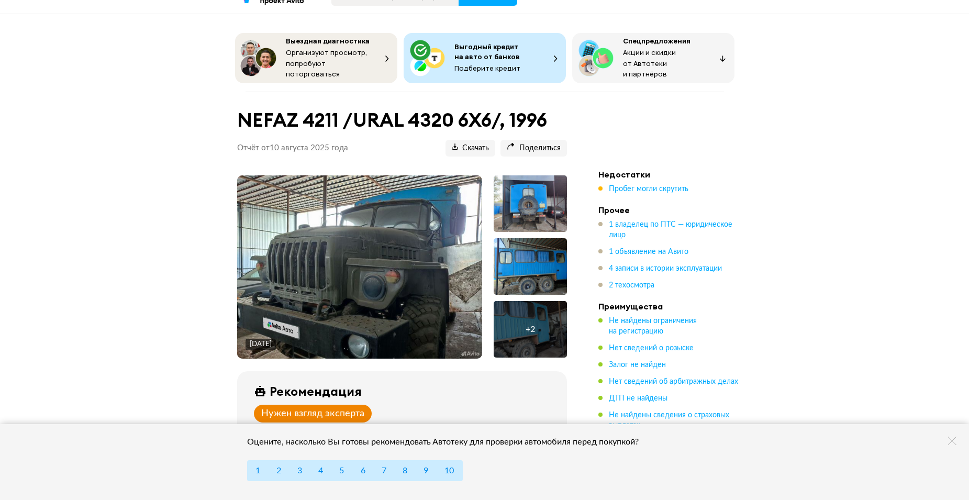
scroll to position [52, 0]
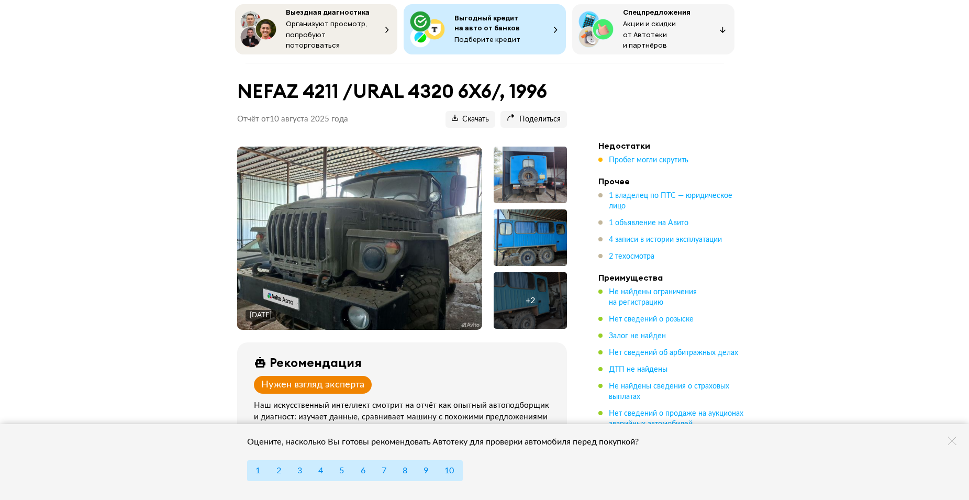
click at [352, 212] on img at bounding box center [359, 238] width 244 height 183
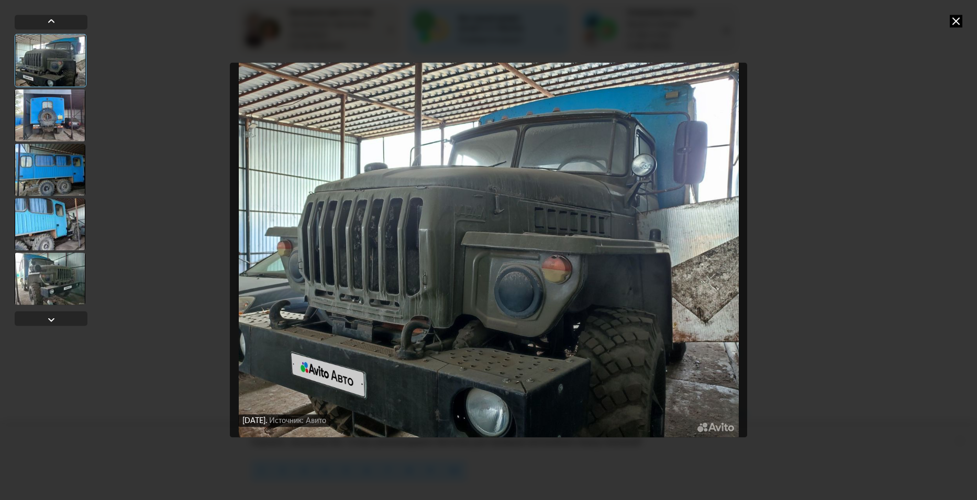
click at [651, 287] on img "Go to Slide 1" at bounding box center [489, 249] width 518 height 375
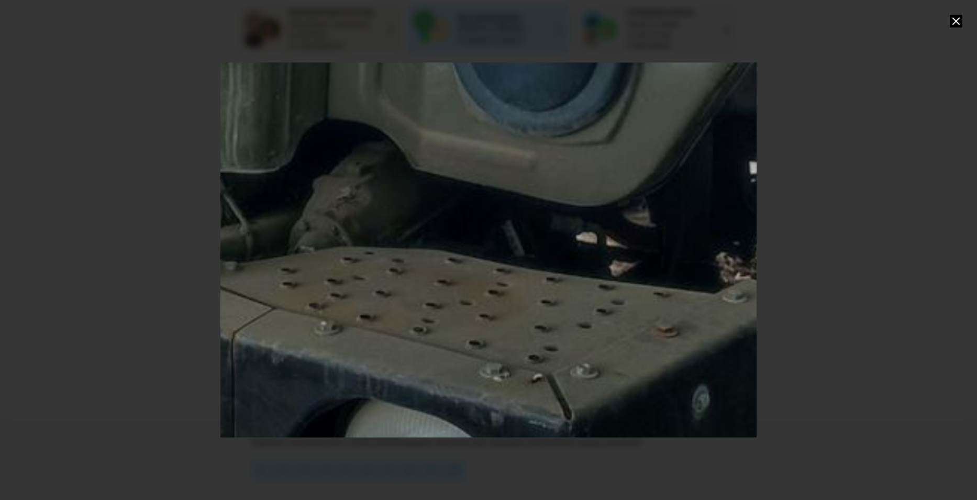
drag, startPoint x: 458, startPoint y: 313, endPoint x: 450, endPoint y: 175, distance: 137.9
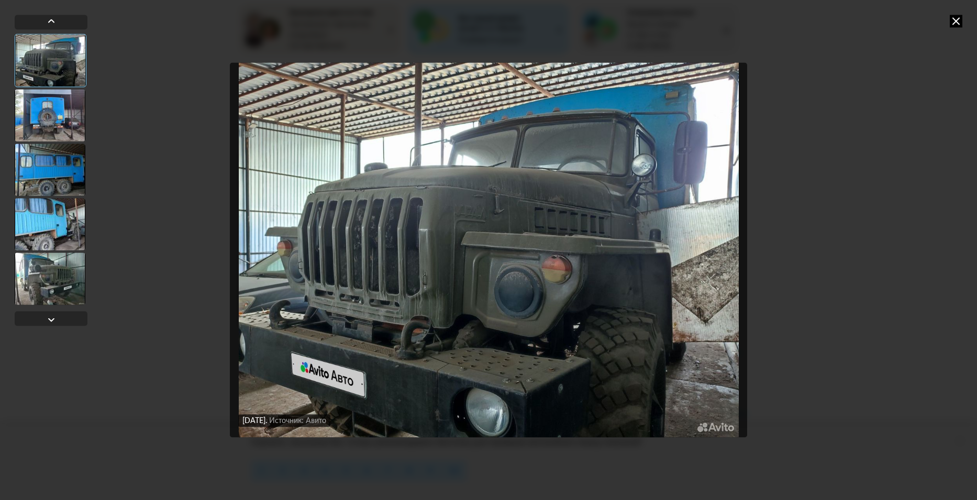
click at [318, 351] on img "Go to Slide 1" at bounding box center [489, 249] width 518 height 375
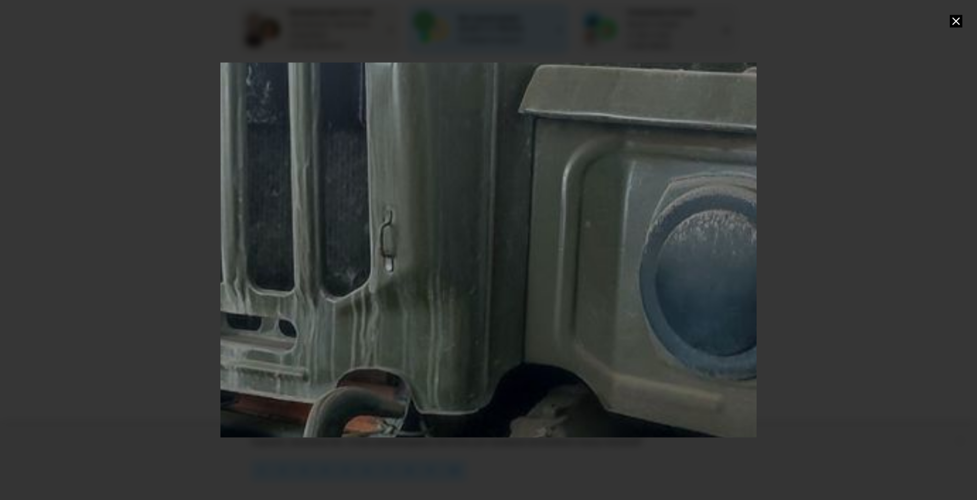
drag, startPoint x: 688, startPoint y: 364, endPoint x: 779, endPoint y: 322, distance: 100.7
click at [860, 321] on div at bounding box center [488, 250] width 977 height 500
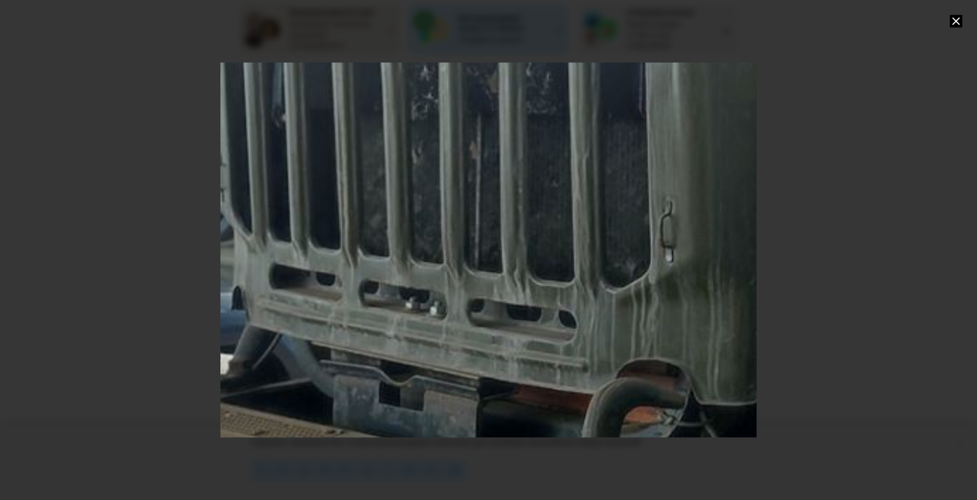
drag, startPoint x: 349, startPoint y: 327, endPoint x: 647, endPoint y: 364, distance: 300.1
click at [647, 364] on div "Go to Slide 1" at bounding box center [898, 122] width 1941 height 1358
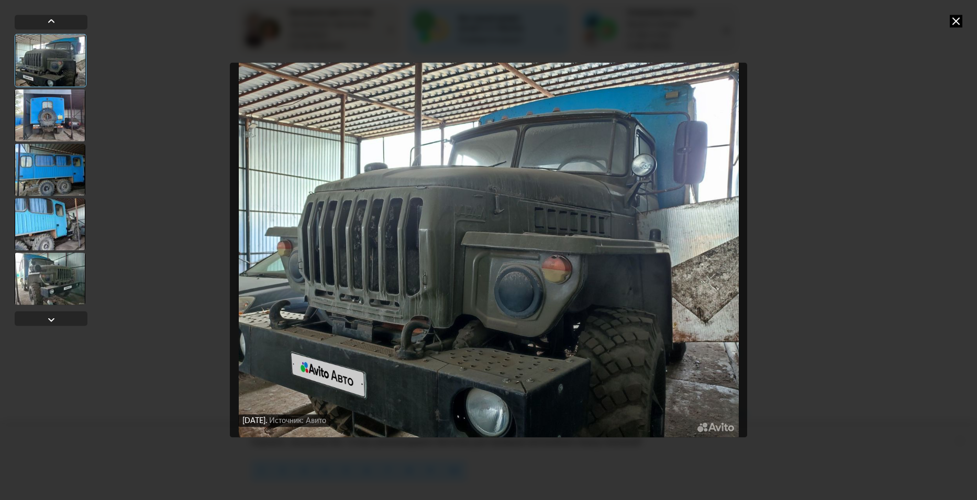
click at [367, 270] on img "Go to Slide 1" at bounding box center [489, 249] width 518 height 375
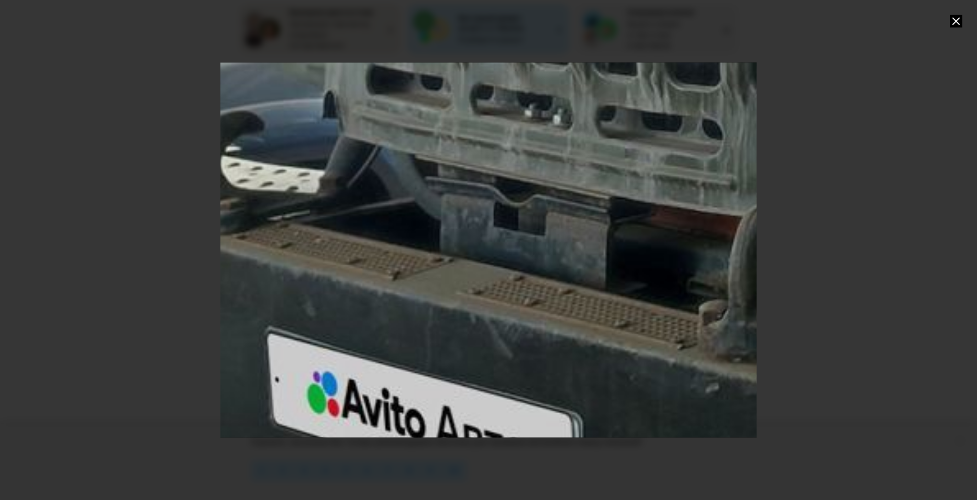
drag, startPoint x: 279, startPoint y: 274, endPoint x: 807, endPoint y: -42, distance: 615.8
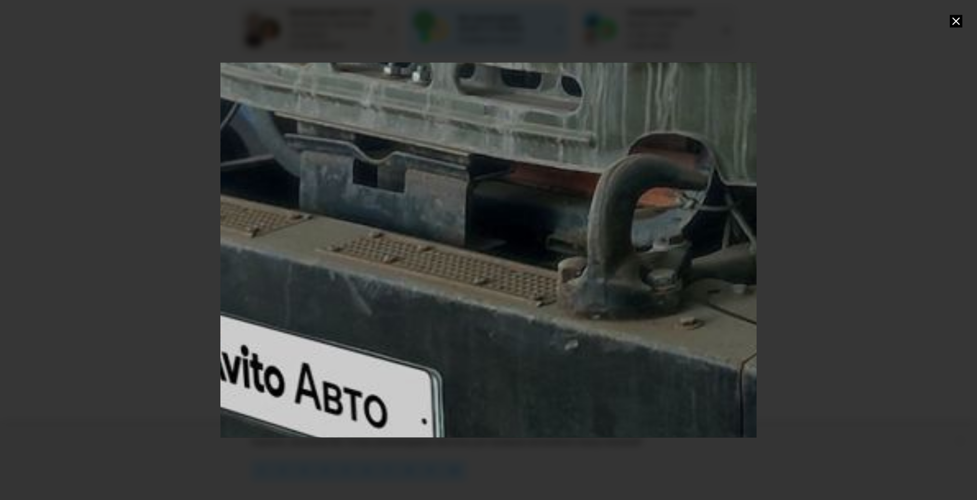
drag, startPoint x: 507, startPoint y: 370, endPoint x: 345, endPoint y: 351, distance: 162.8
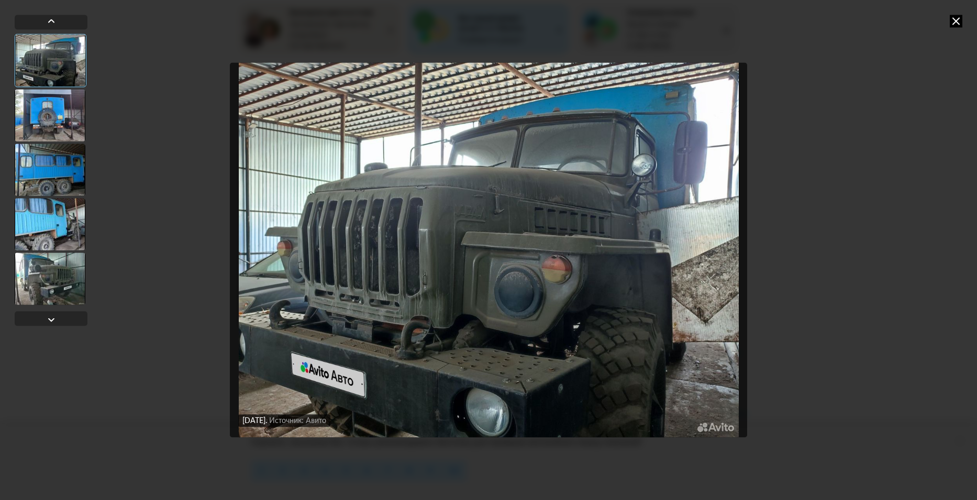
click at [601, 325] on img "Go to Slide 1" at bounding box center [489, 249] width 518 height 375
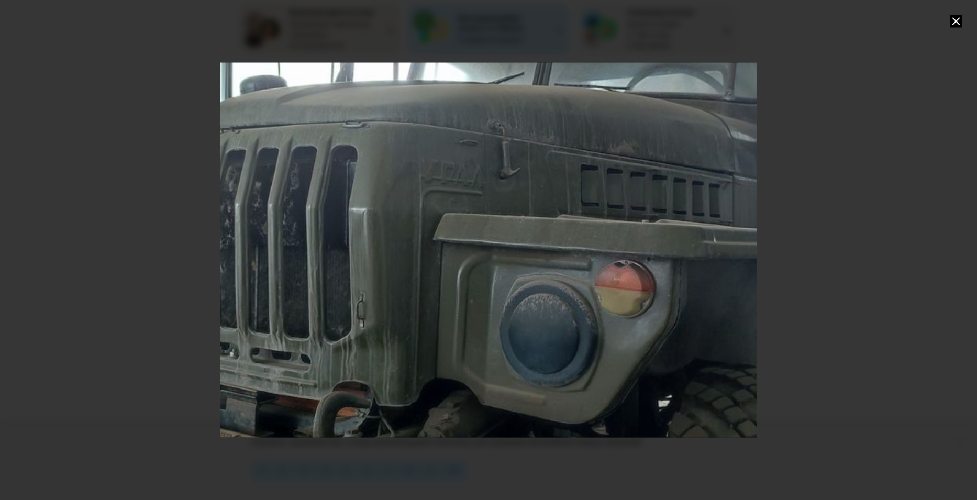
click at [562, 322] on div "Go to Slide 1" at bounding box center [488, 250] width 1072 height 750
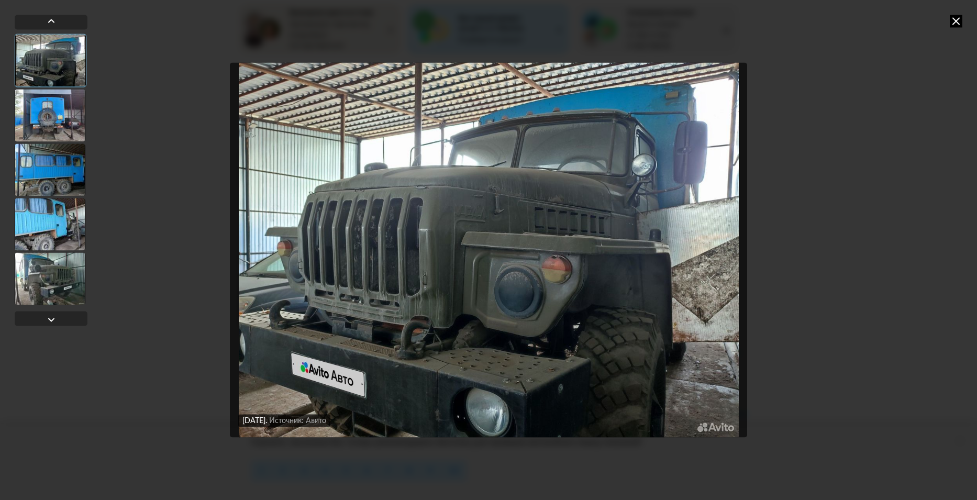
click at [644, 297] on img "Go to Slide 1" at bounding box center [489, 249] width 518 height 375
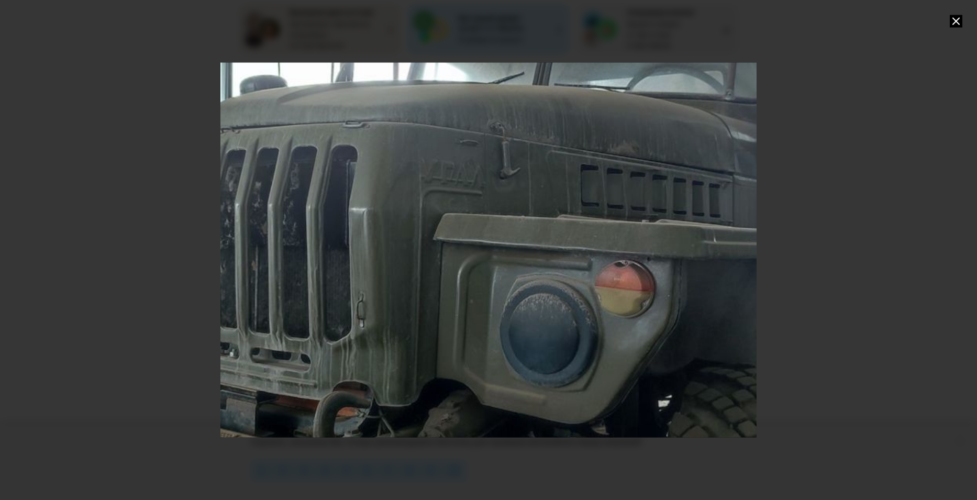
click at [609, 352] on div "Go to Slide 1" at bounding box center [488, 250] width 1072 height 750
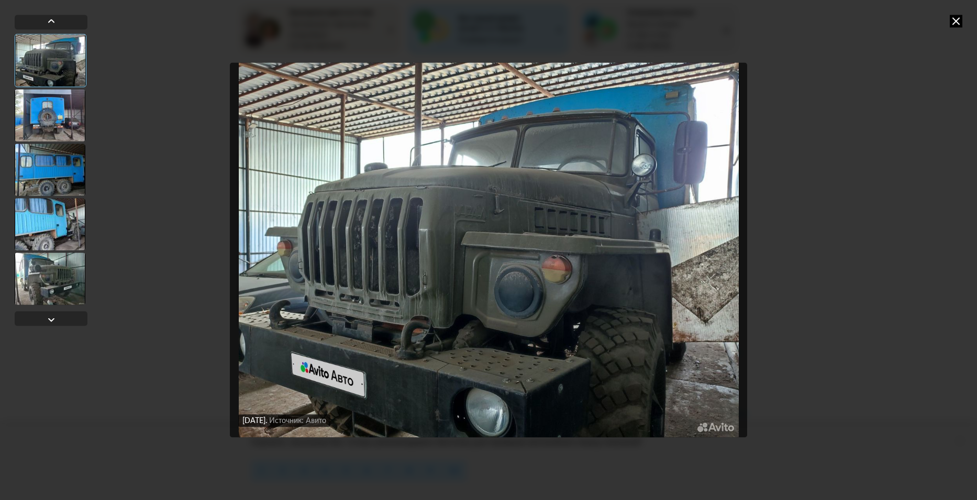
drag, startPoint x: 953, startPoint y: 24, endPoint x: 940, endPoint y: 71, distance: 49.4
click at [952, 24] on icon at bounding box center [955, 21] width 13 height 13
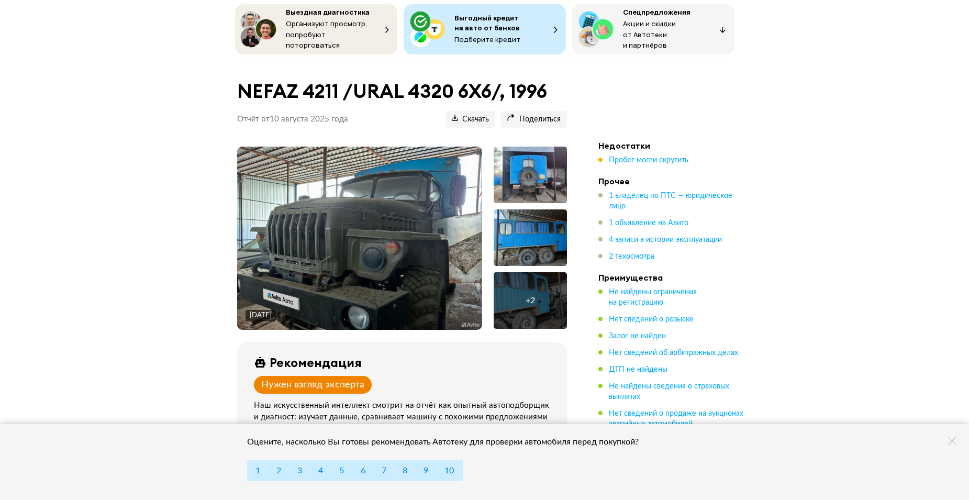
click at [350, 214] on img at bounding box center [359, 238] width 244 height 183
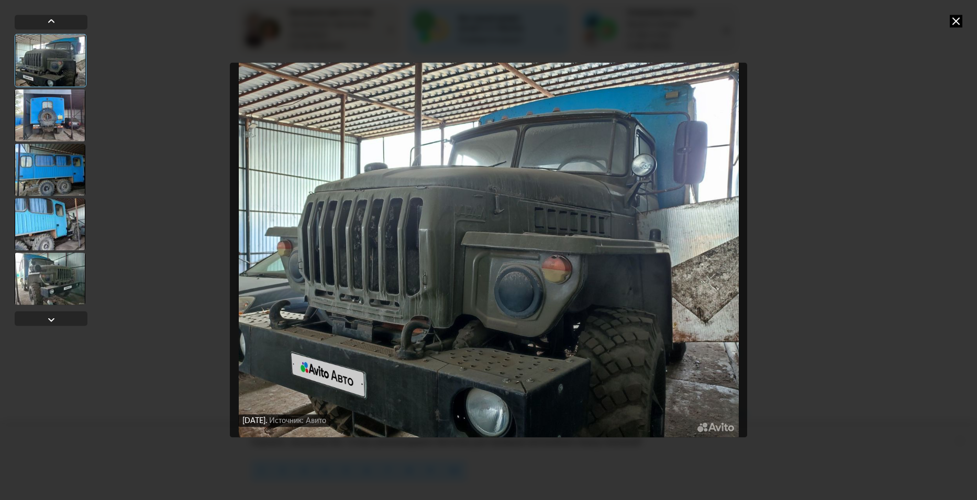
click at [957, 22] on icon at bounding box center [955, 21] width 13 height 13
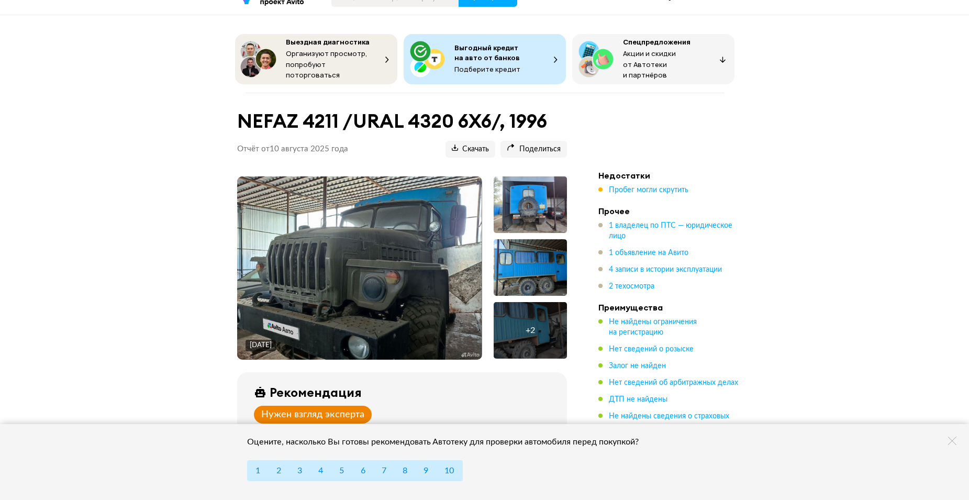
scroll to position [0, 0]
